Goal: Browse casually

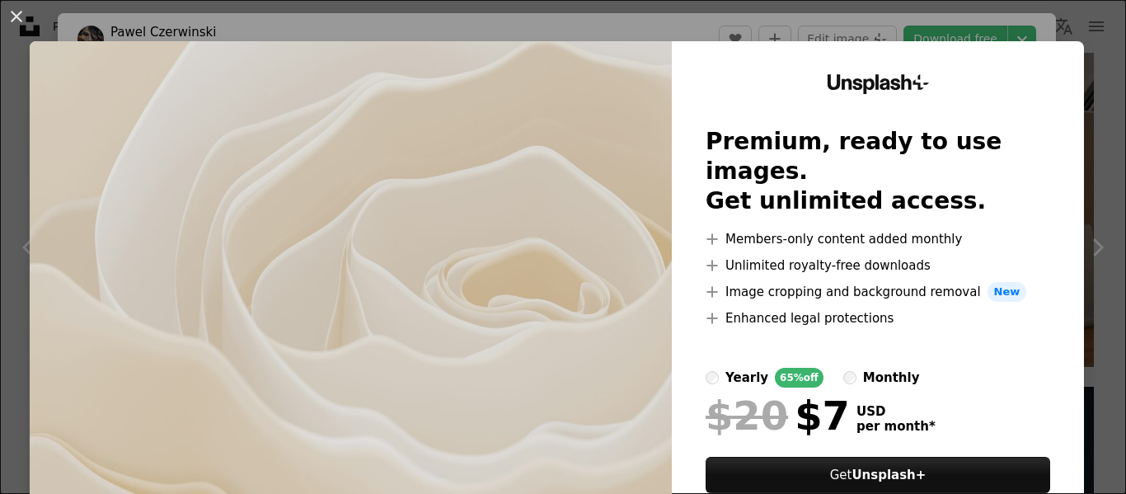
click at [644, 28] on div "An X shape Unsplash+ Premium, ready to use images. Get unlimited access. A plus…" at bounding box center [563, 247] width 1126 height 494
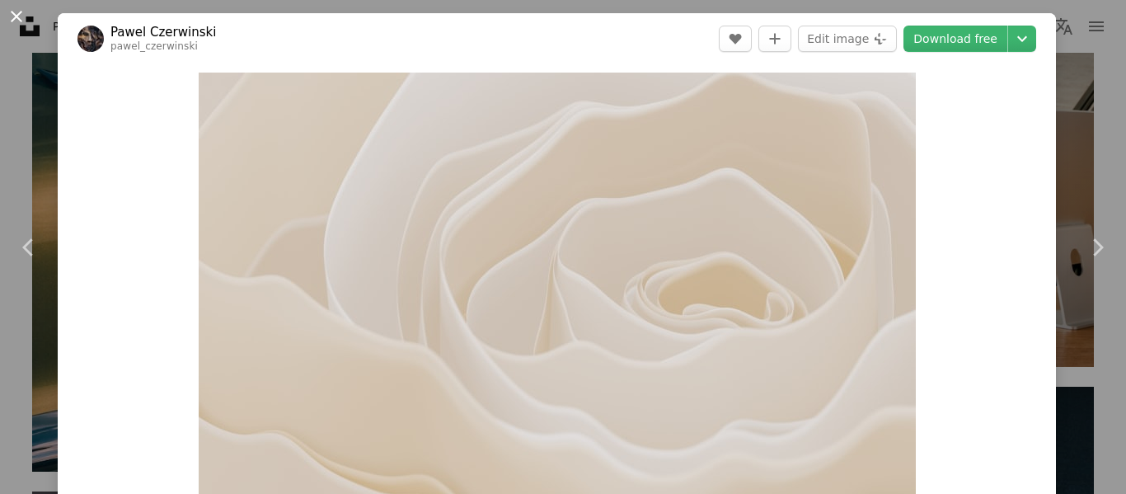
click at [24, 26] on button "An X shape" at bounding box center [17, 17] width 20 height 20
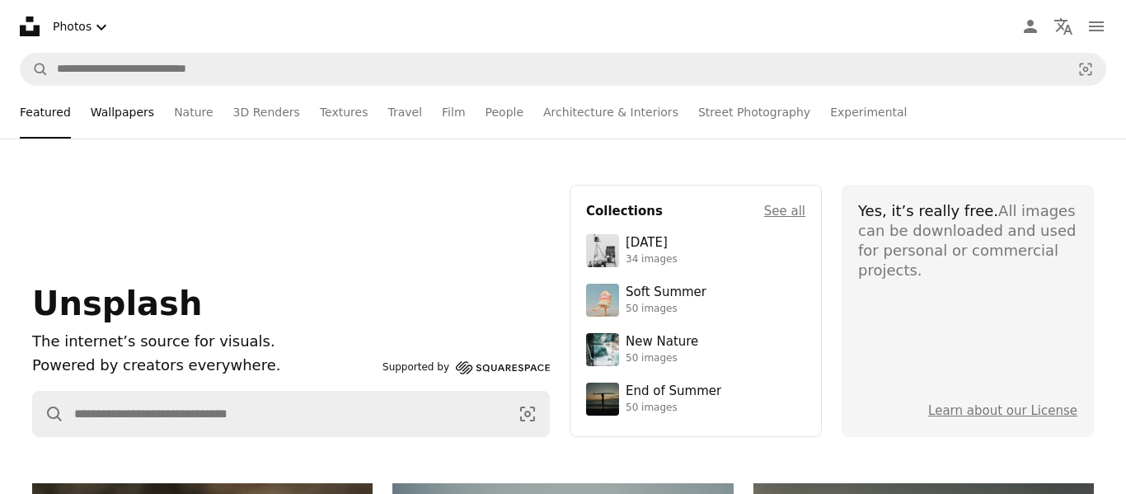
click at [95, 120] on link "Wallpapers" at bounding box center [122, 112] width 63 height 53
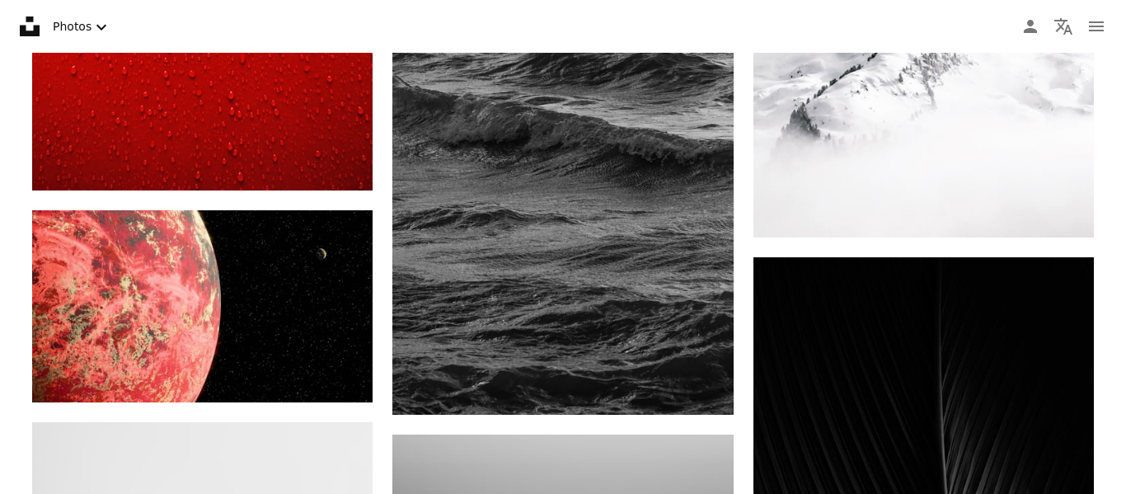
scroll to position [4856, 0]
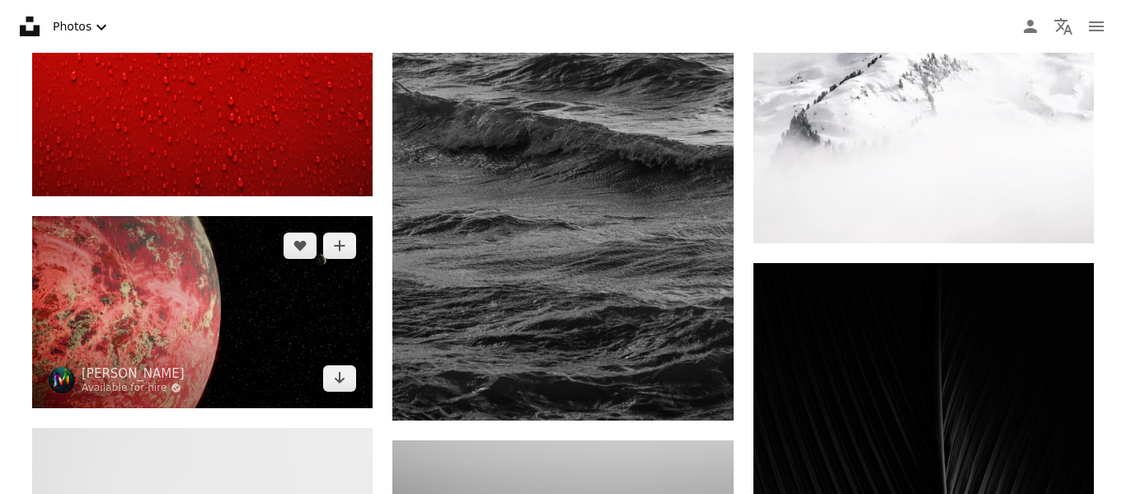
click at [234, 292] on img at bounding box center [202, 311] width 340 height 191
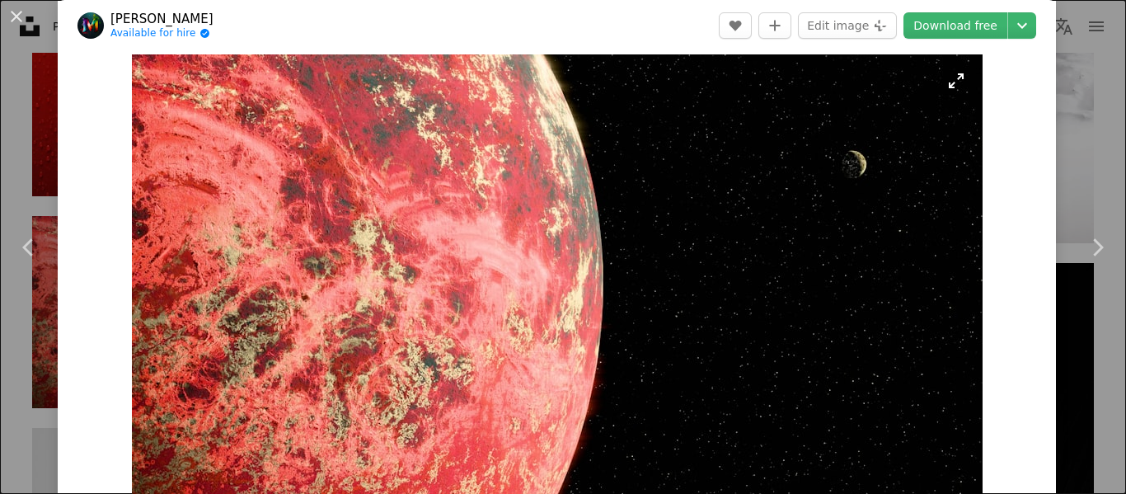
scroll to position [19, 0]
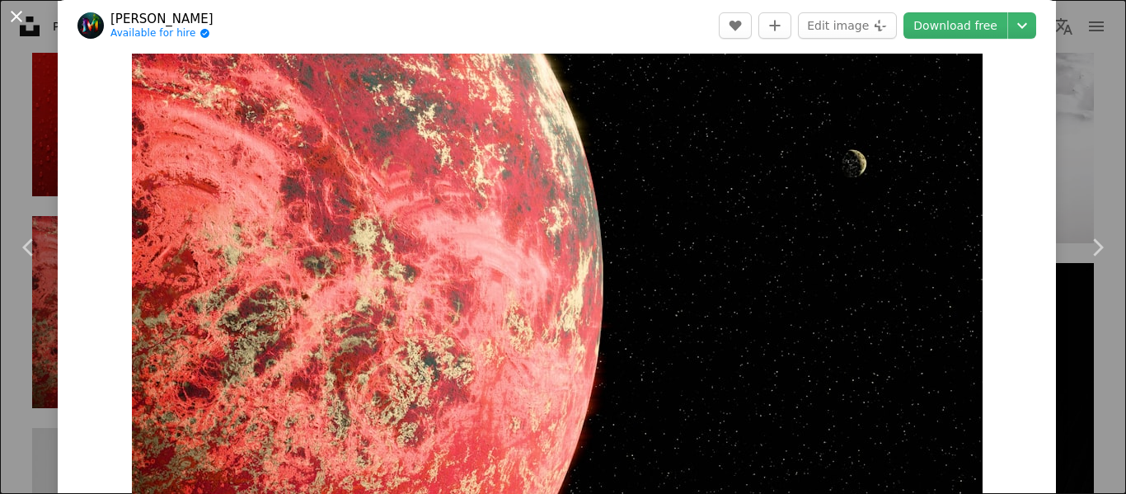
click at [15, 13] on button "An X shape" at bounding box center [17, 17] width 20 height 20
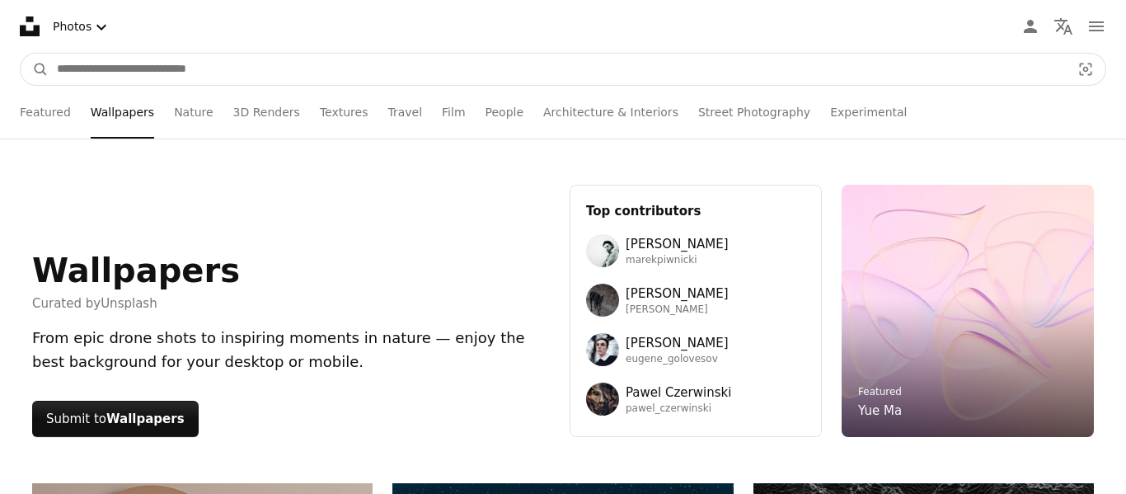
click at [537, 81] on input "Find visuals sitewide" at bounding box center [557, 69] width 1017 height 31
type input "*****"
click at [21, 54] on button "A magnifying glass" at bounding box center [35, 69] width 28 height 31
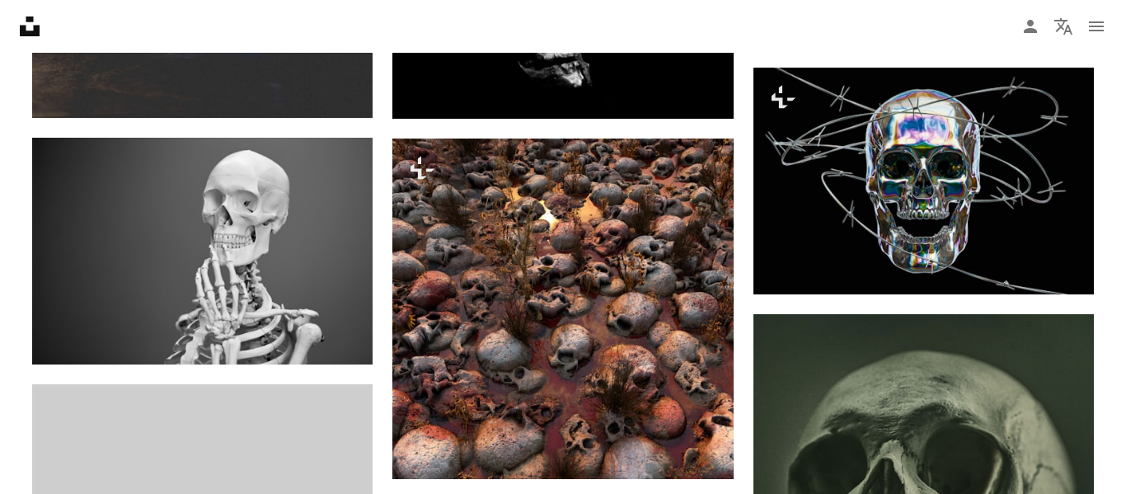
scroll to position [1091, 0]
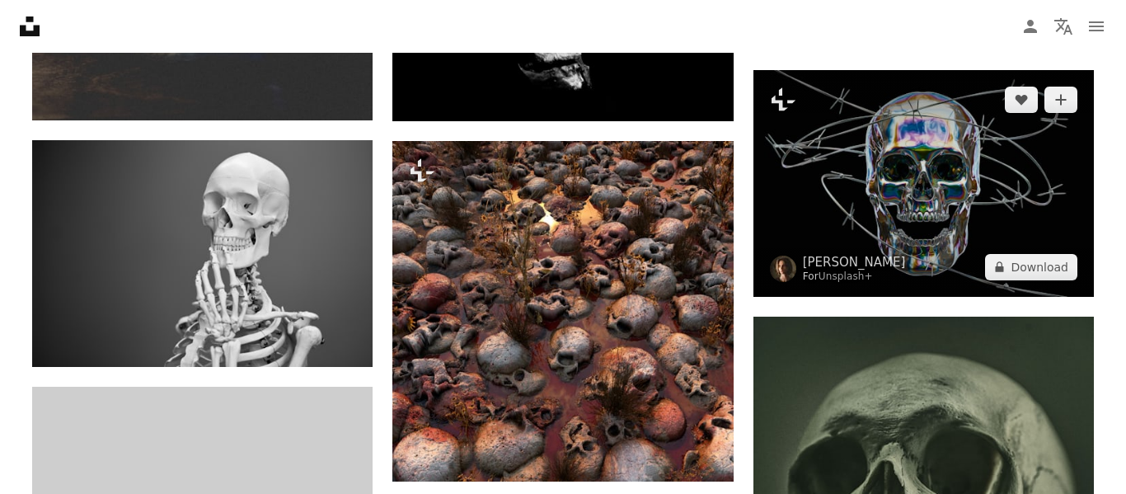
click at [984, 175] on img at bounding box center [923, 183] width 340 height 227
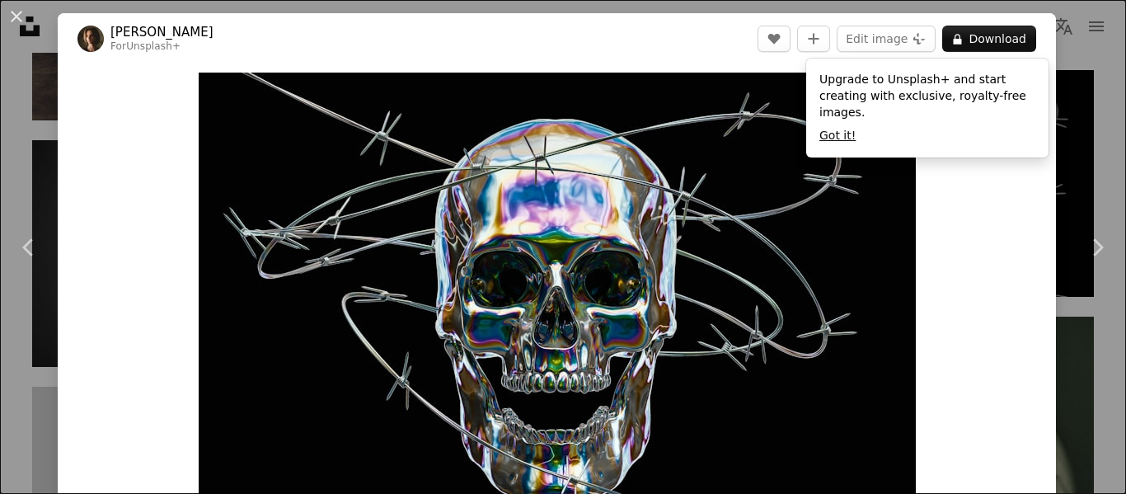
click at [838, 128] on button "Got it!" at bounding box center [837, 136] width 36 height 16
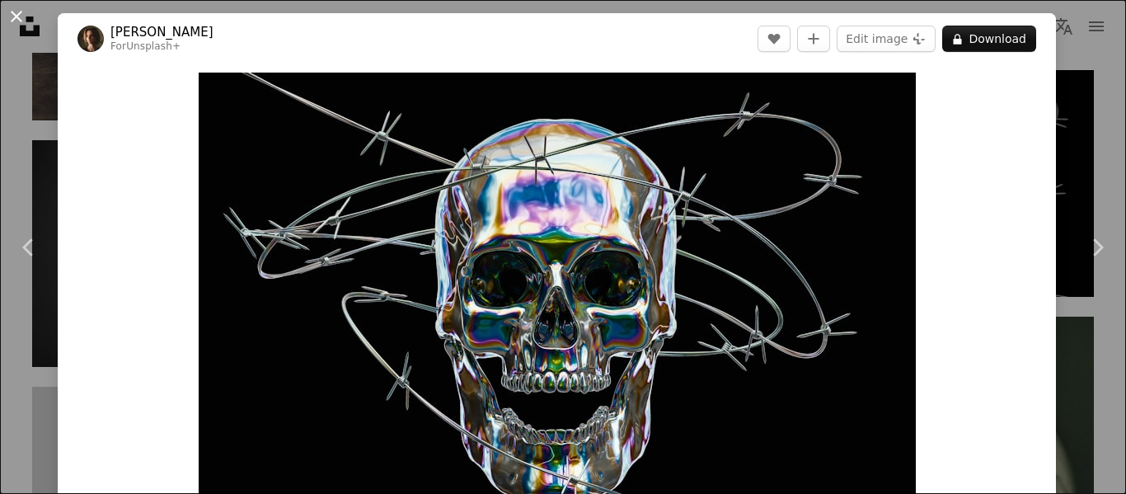
click at [16, 21] on button "An X shape" at bounding box center [17, 17] width 20 height 20
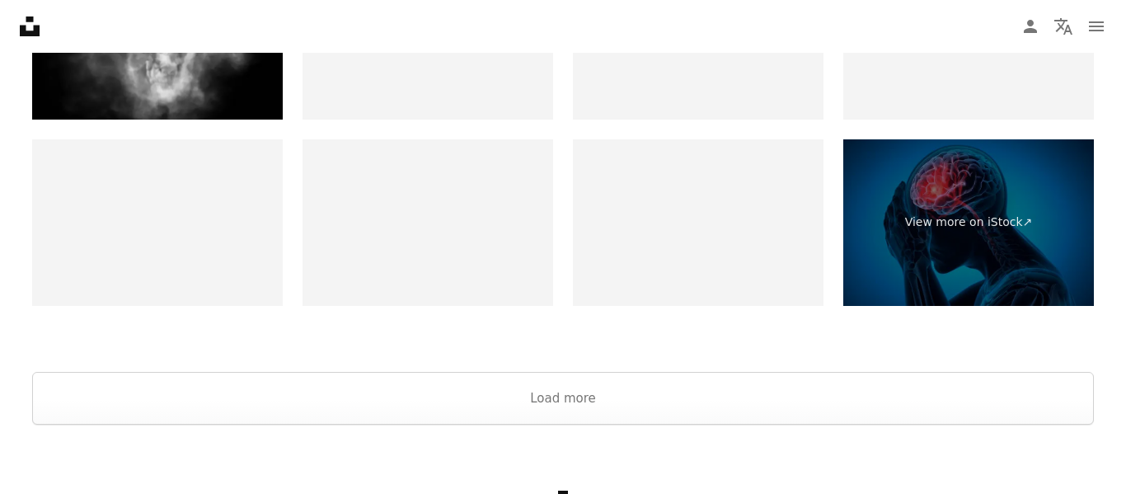
scroll to position [4051, 0]
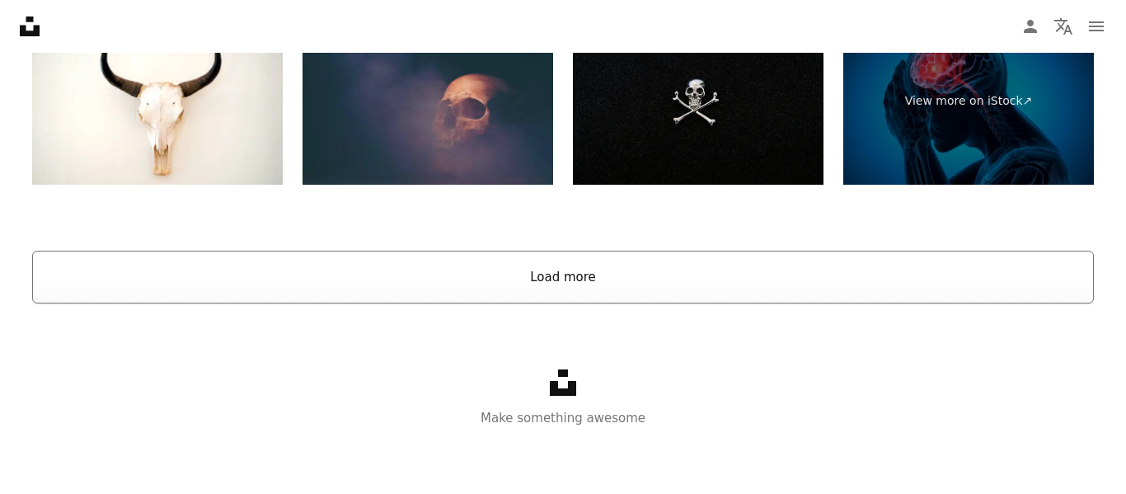
click at [560, 289] on button "Load more" at bounding box center [562, 277] width 1061 height 53
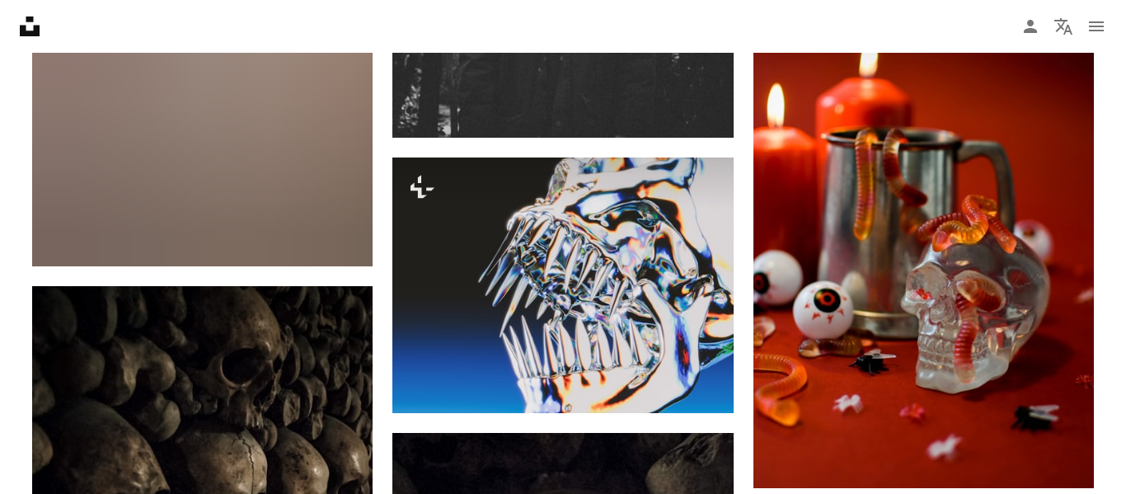
scroll to position [9438, 0]
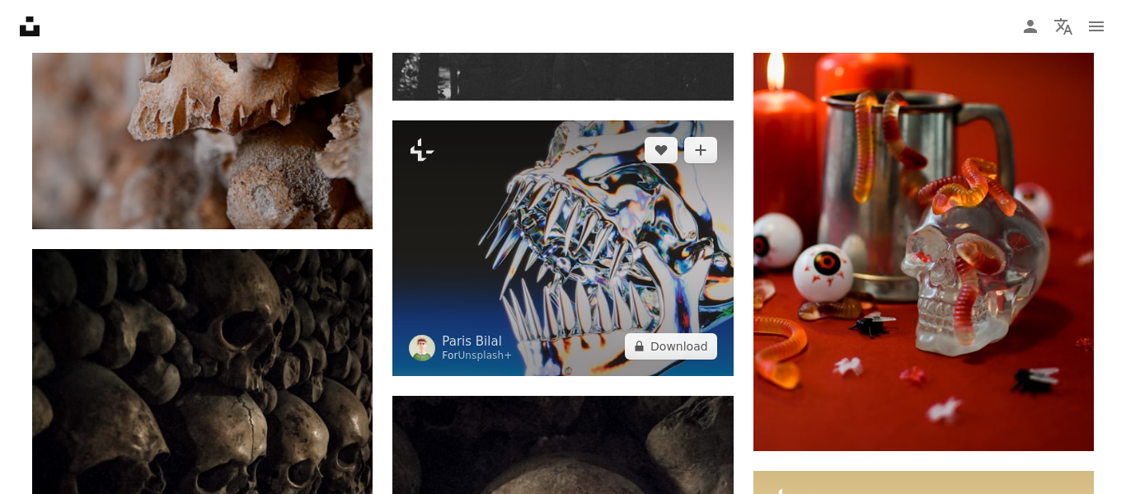
click at [560, 289] on img at bounding box center [562, 247] width 340 height 255
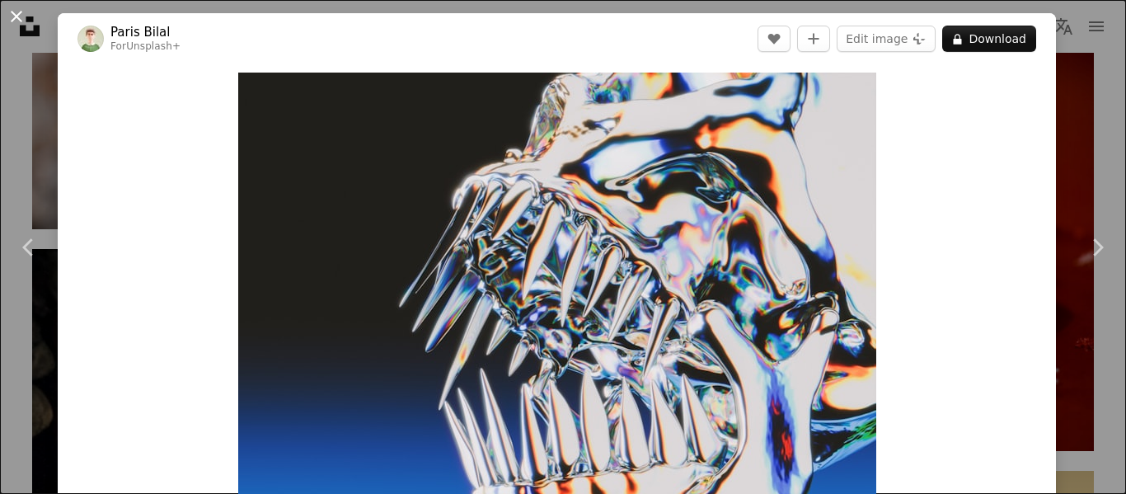
click at [14, 18] on button "An X shape" at bounding box center [17, 17] width 20 height 20
